Goal: Complete application form

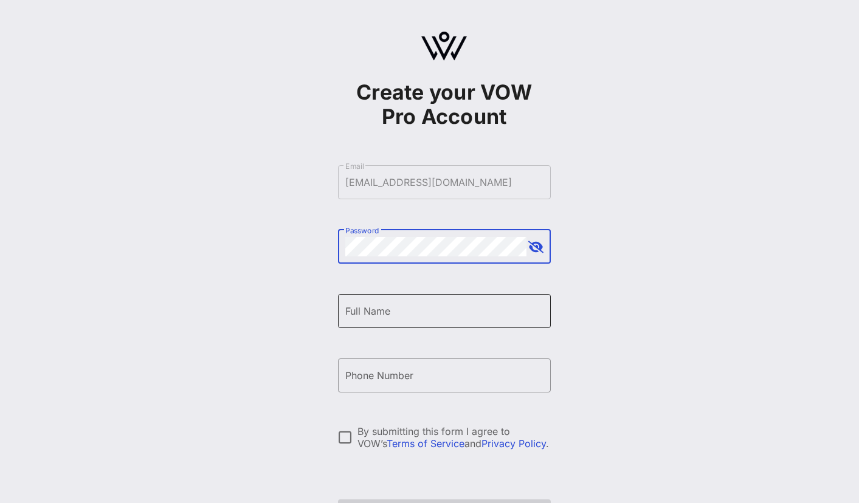
click at [437, 308] on input "Full Name" at bounding box center [444, 311] width 198 height 19
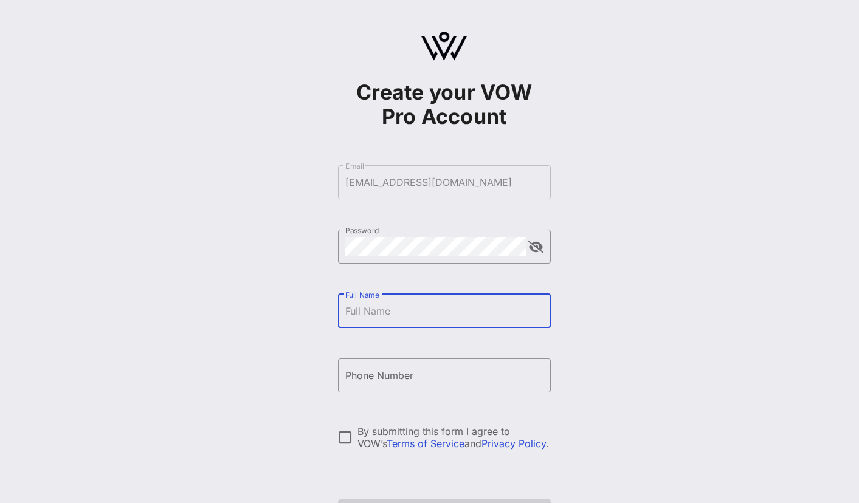
type input "[PERSON_NAME]"
type input "[PHONE_NUMBER]"
click at [343, 438] on div at bounding box center [345, 437] width 21 height 21
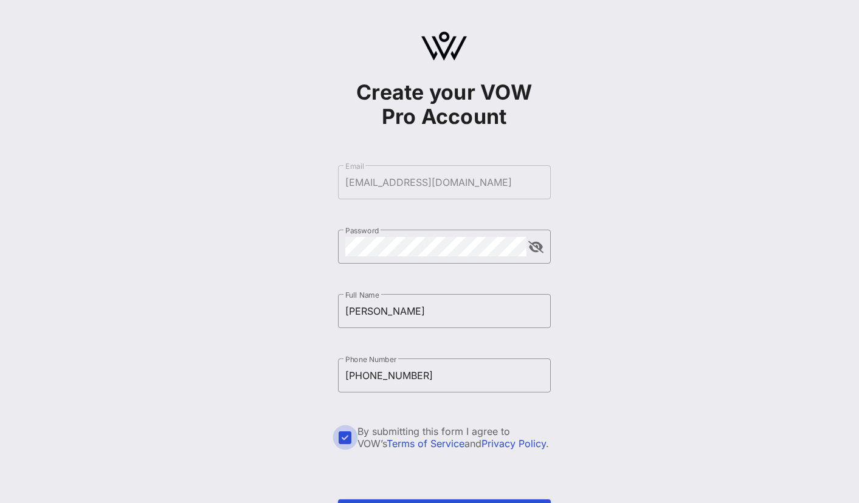
scroll to position [86, 0]
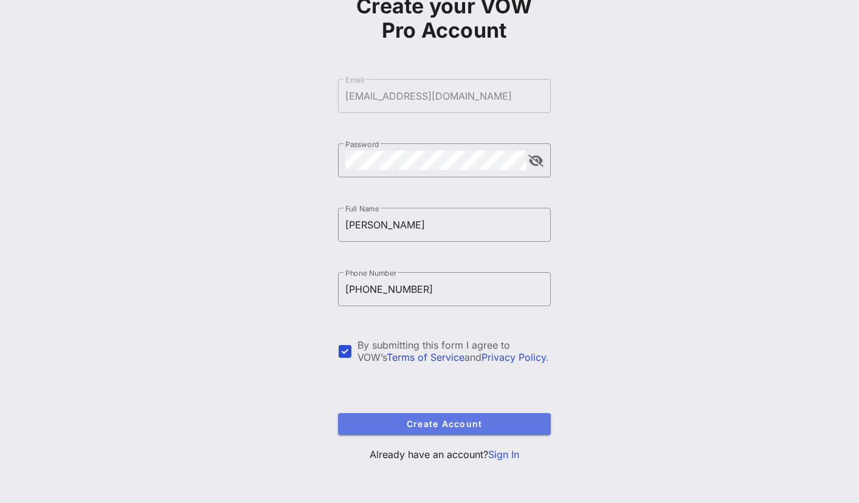
click at [384, 419] on span "Create Account" at bounding box center [444, 424] width 193 height 10
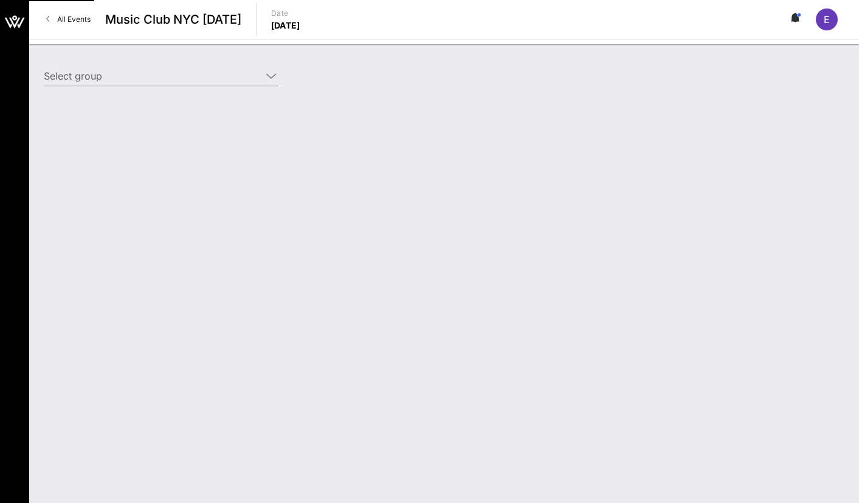
type input "[PERSON_NAME] (EventFluence) [[PERSON_NAME], [EMAIL_ADDRESS][DOMAIN_NAME]]"
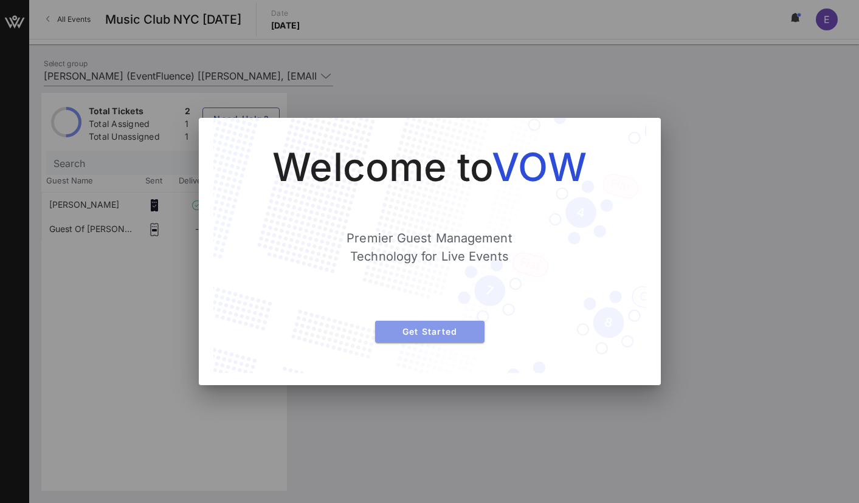
click at [448, 334] on span "Get Started" at bounding box center [430, 331] width 90 height 10
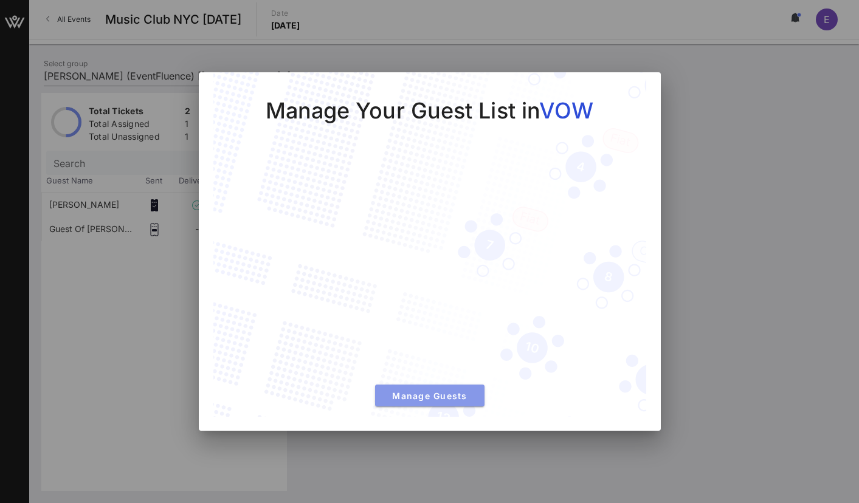
click at [442, 395] on span "Manage Guests" at bounding box center [430, 396] width 90 height 10
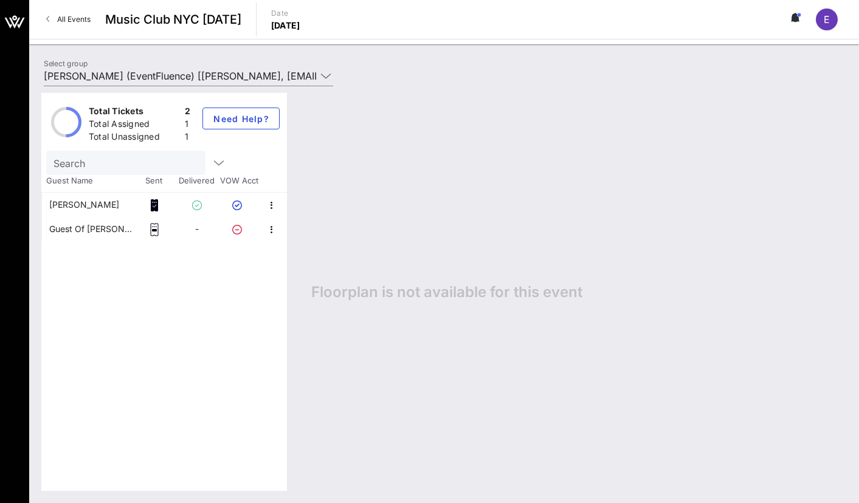
click at [199, 230] on div "-" at bounding box center [197, 229] width 43 height 24
click at [267, 229] on icon "button" at bounding box center [271, 229] width 15 height 15
click at [291, 233] on div "Edit" at bounding box center [315, 234] width 51 height 10
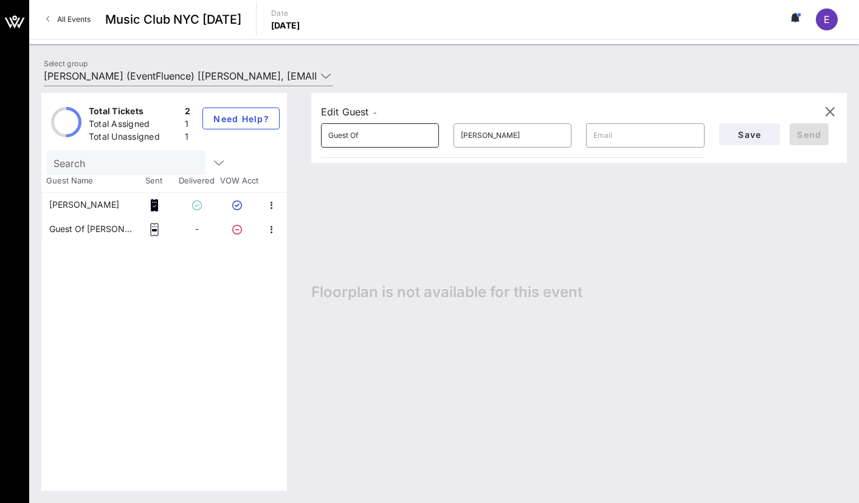
click at [388, 139] on input "Guest Of" at bounding box center [379, 135] width 103 height 19
type input "[PERSON_NAME]"
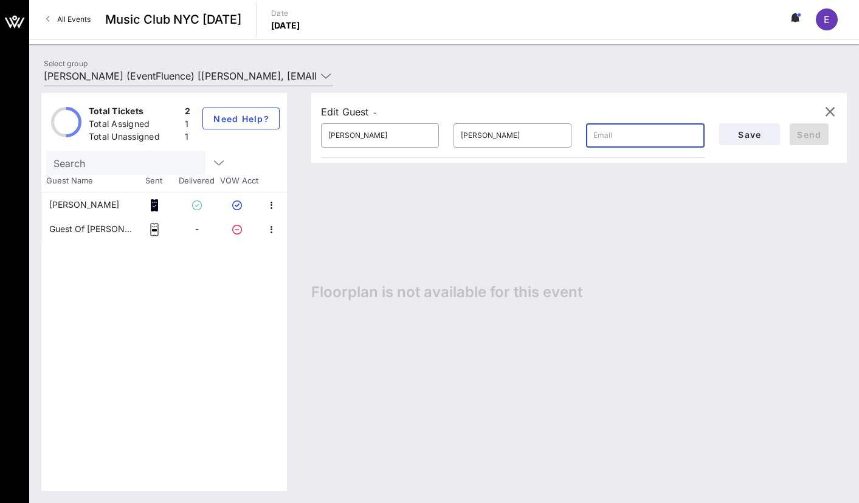
paste input "[EMAIL_ADDRESS][DOMAIN_NAME]"
type input "[EMAIL_ADDRESS][DOMAIN_NAME]"
click at [812, 130] on span "Send" at bounding box center [808, 134] width 29 height 10
